Goal: Transaction & Acquisition: Obtain resource

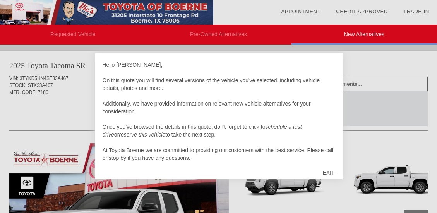
click at [41, 165] on div at bounding box center [218, 106] width 437 height 213
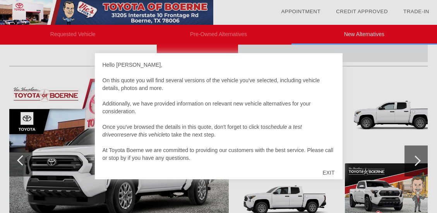
scroll to position [66, 0]
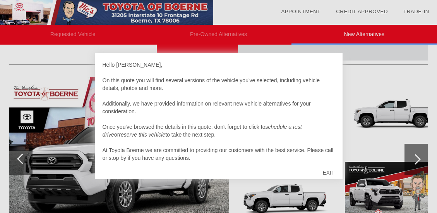
click at [332, 171] on div "EXIT" at bounding box center [328, 172] width 27 height 23
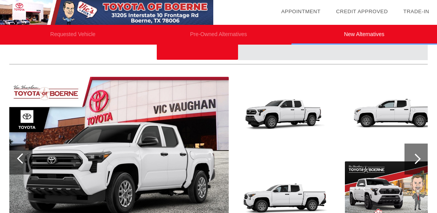
scroll to position [0, 0]
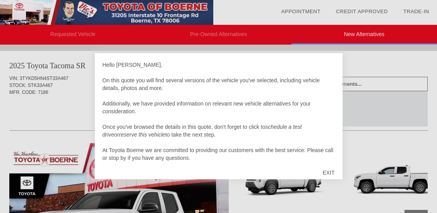
click at [328, 97] on div "Hello [PERSON_NAME], On this quote you will find several versions of the vehicl…" at bounding box center [219, 111] width 232 height 101
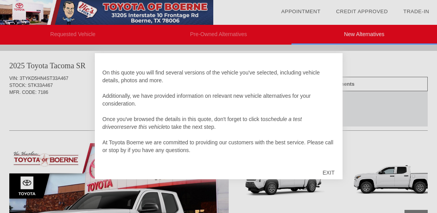
click at [327, 168] on div "EXIT" at bounding box center [328, 172] width 27 height 23
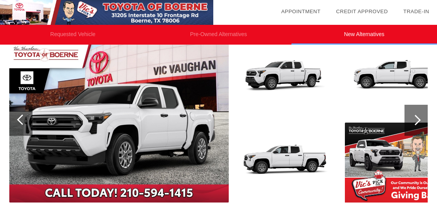
scroll to position [105, 0]
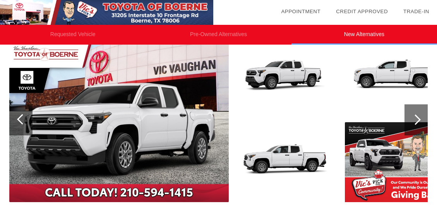
click at [417, 120] on div at bounding box center [415, 119] width 10 height 10
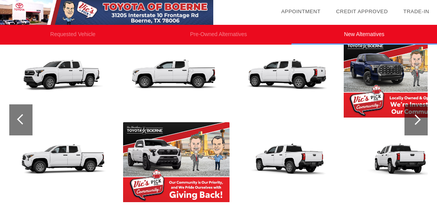
click at [417, 120] on div at bounding box center [415, 119] width 10 height 10
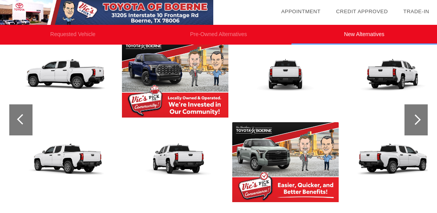
click at [417, 120] on div at bounding box center [415, 119] width 10 height 10
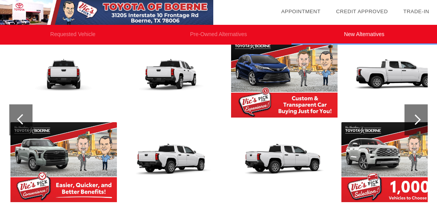
click at [417, 120] on div at bounding box center [415, 119] width 10 height 10
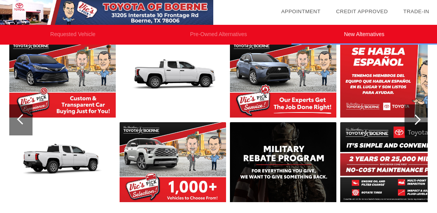
click at [417, 120] on div at bounding box center [415, 119] width 10 height 10
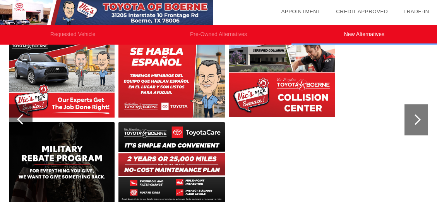
click at [33, 101] on img at bounding box center [61, 78] width 106 height 80
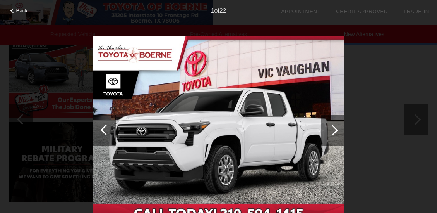
click at [33, 101] on div "Back 1 of 22" at bounding box center [218, 106] width 437 height 213
click at [102, 132] on div at bounding box center [104, 130] width 23 height 31
click at [106, 129] on div at bounding box center [106, 129] width 10 height 10
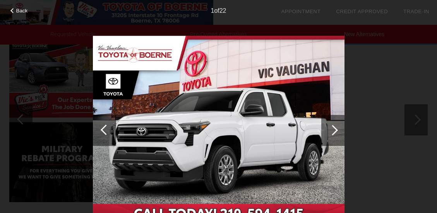
click at [336, 135] on div at bounding box center [332, 130] width 23 height 31
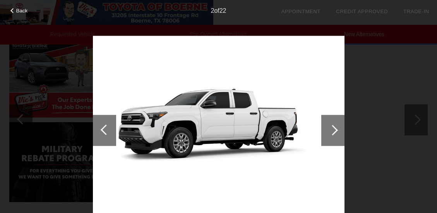
click at [336, 135] on div at bounding box center [332, 130] width 23 height 31
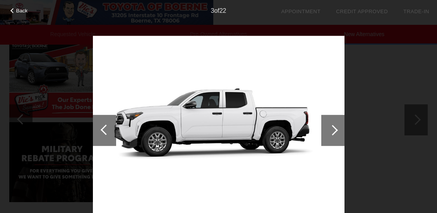
click at [13, 10] on div at bounding box center [12, 10] width 5 height 5
